Goal: Information Seeking & Learning: Learn about a topic

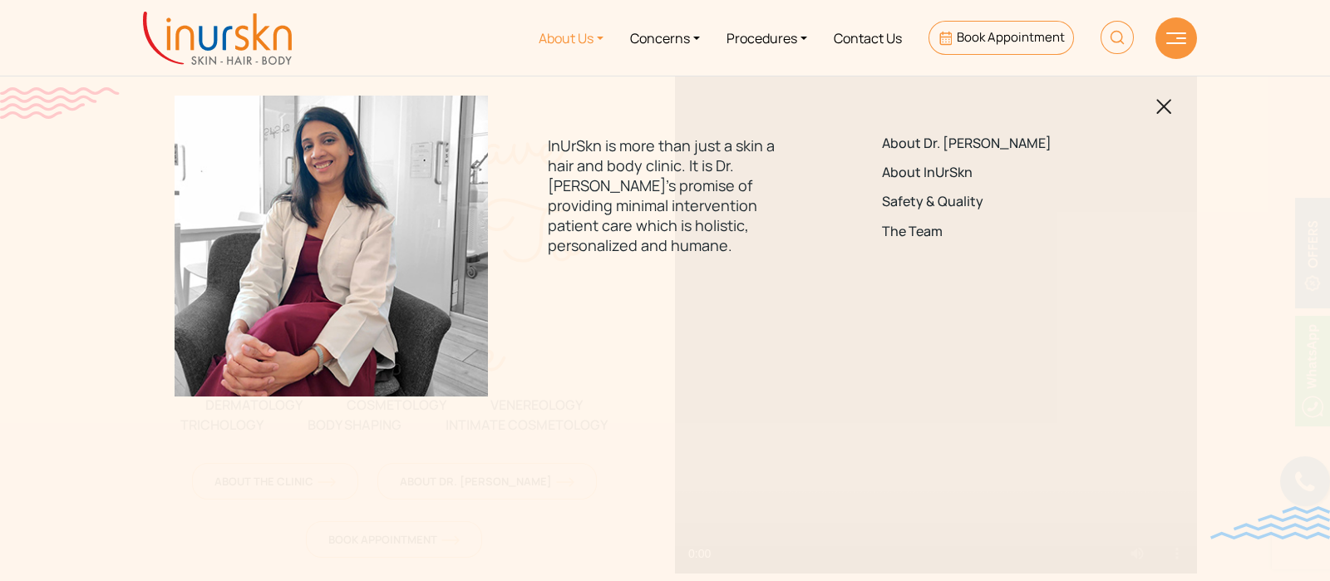
click at [958, 172] on link "About InUrSkn" at bounding box center [999, 173] width 234 height 16
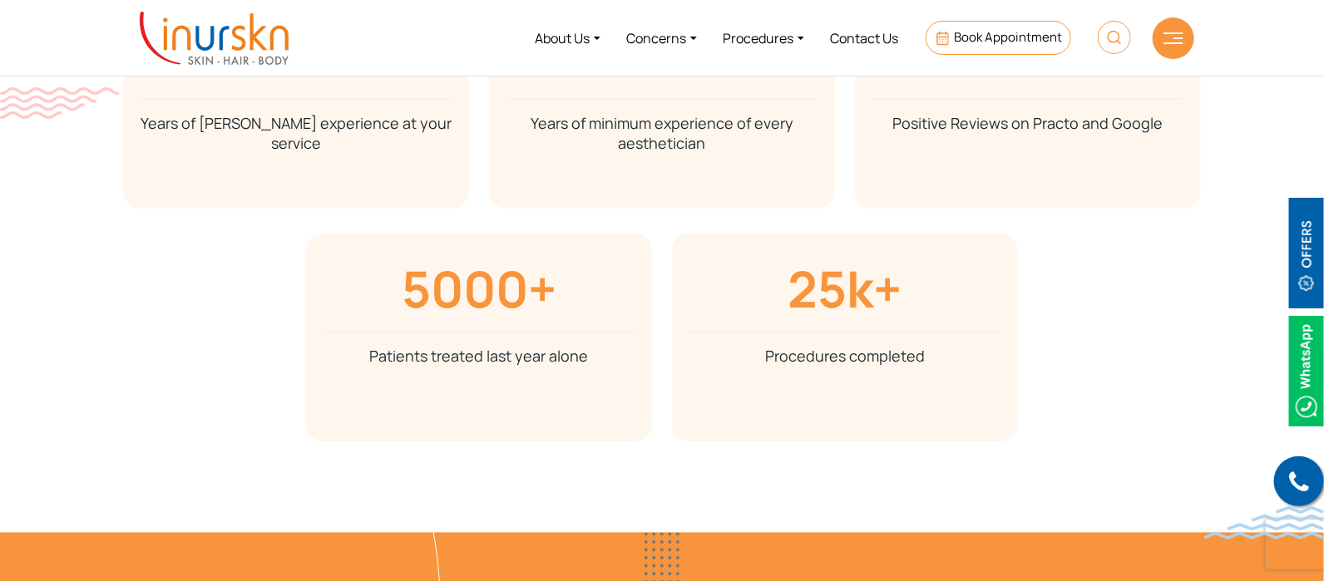
scroll to position [3533, 0]
click at [667, 47] on link "Concerns" at bounding box center [662, 38] width 96 height 62
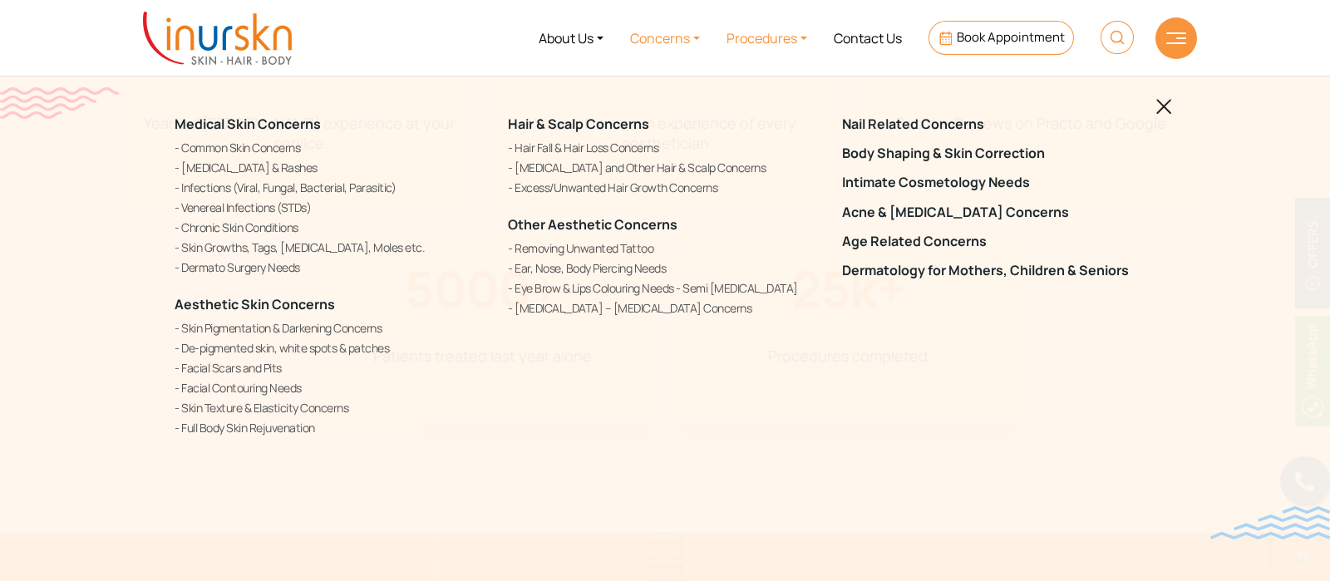
click at [748, 41] on link "Procedures" at bounding box center [766, 38] width 107 height 62
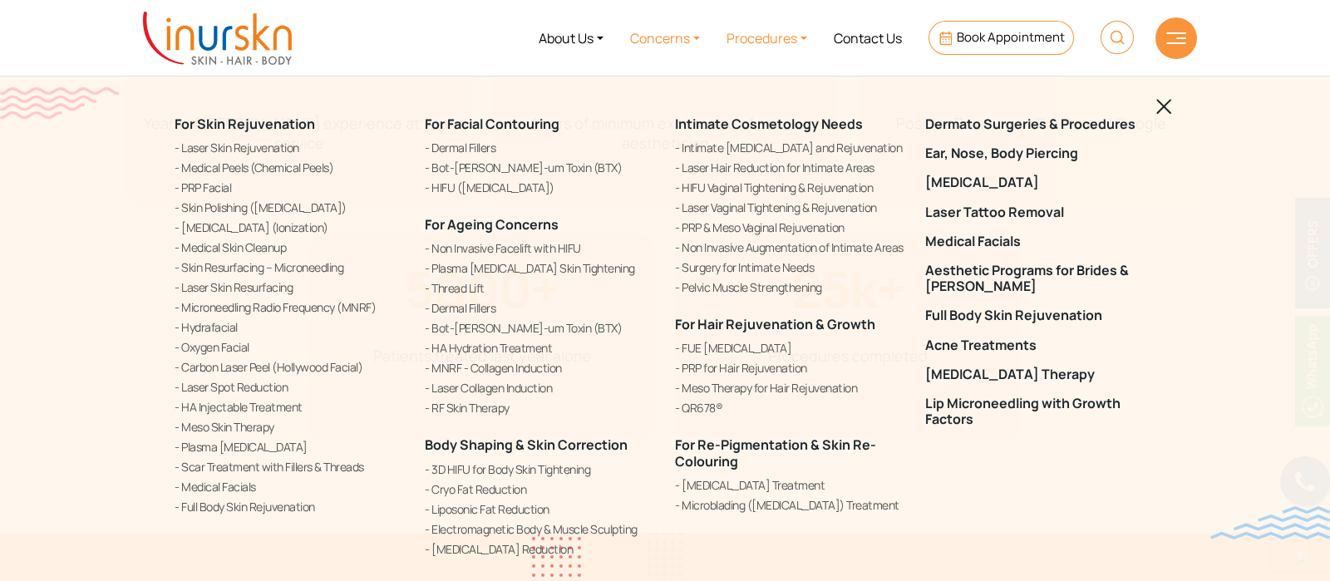
click at [658, 27] on link "Concerns" at bounding box center [665, 38] width 96 height 62
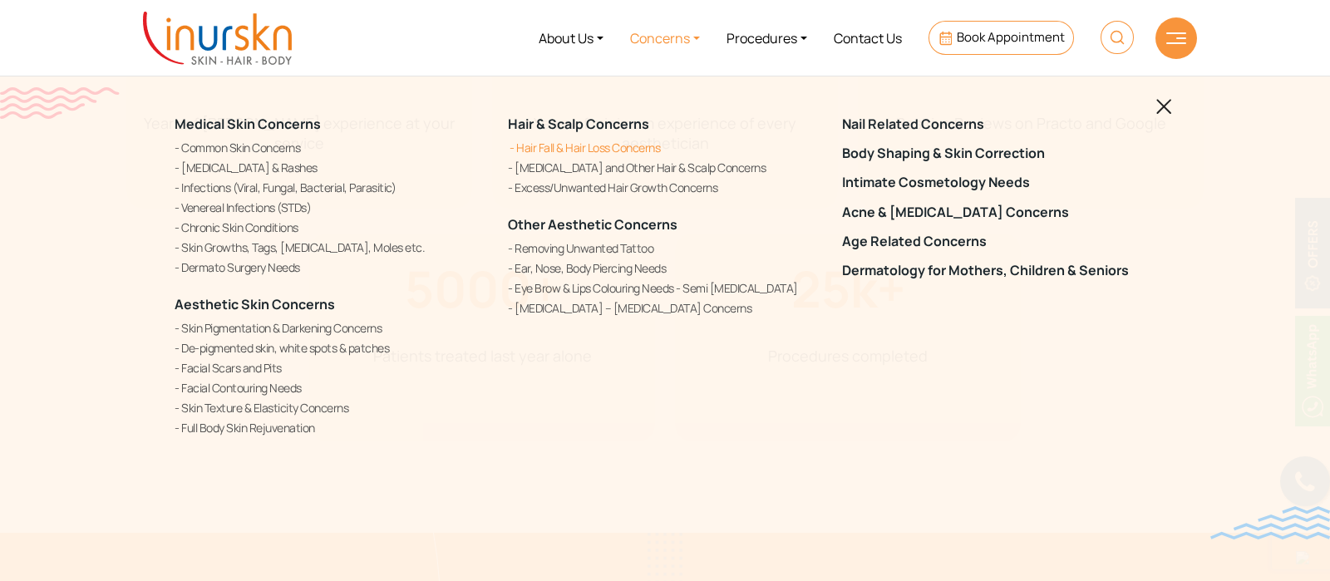
click at [545, 149] on link "Hair Fall & Hair Loss Concerns" at bounding box center [664, 147] width 313 height 17
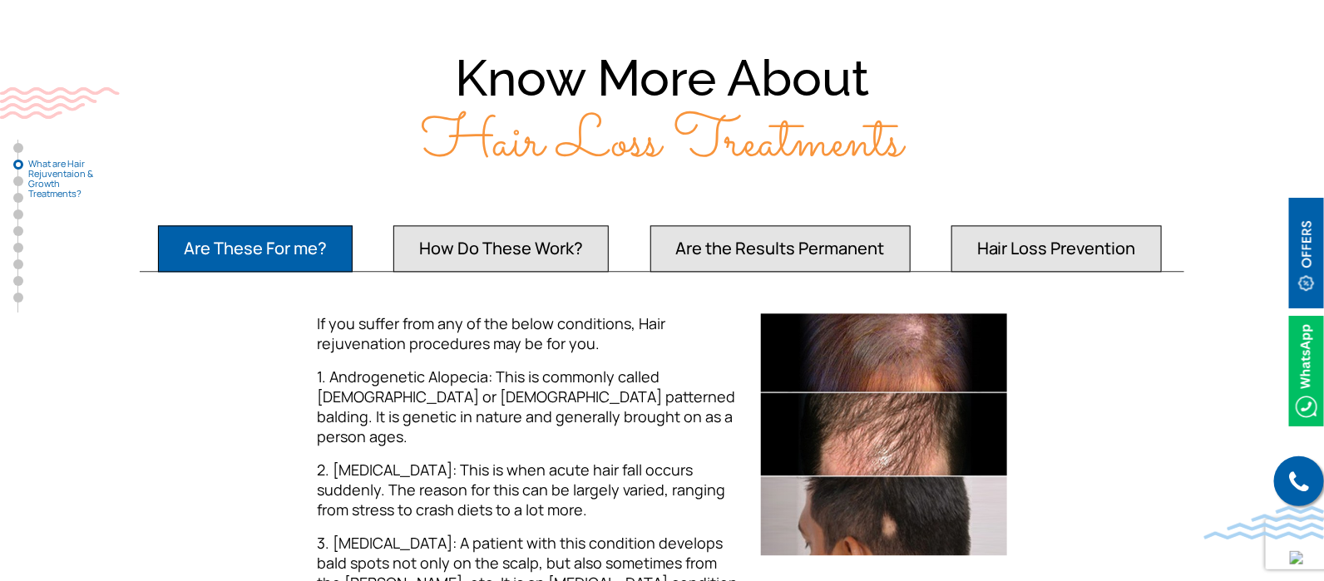
scroll to position [1558, 0]
